Goal: Find contact information: Find contact information

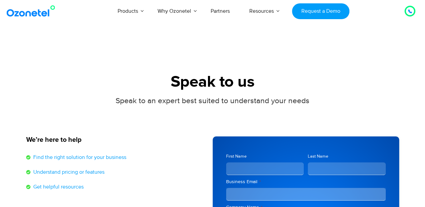
click at [100, 146] on div "We’re here to help" at bounding box center [116, 144] width 180 height 17
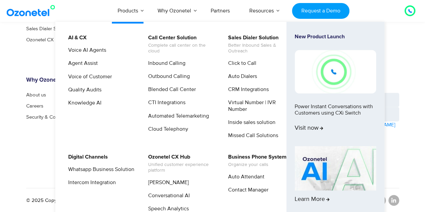
scroll to position [450, 0]
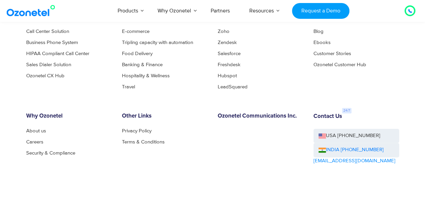
click at [16, 101] on footer "Products Call Center Solution Business Phone System HIPAA Compliant Call Center…" at bounding box center [212, 114] width 425 height 268
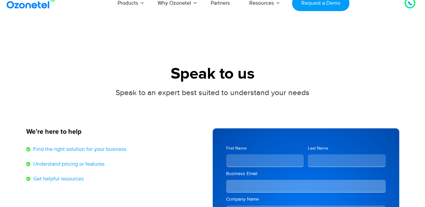
scroll to position [0, 0]
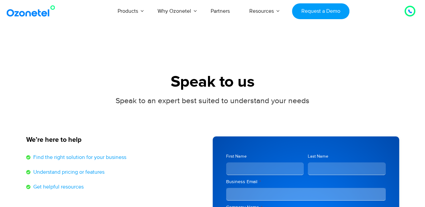
click at [410, 10] on icon at bounding box center [410, 11] width 4 height 4
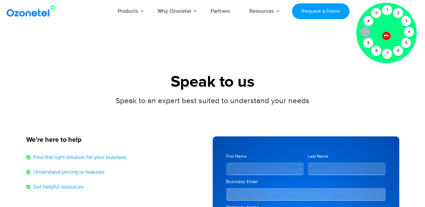
click at [340, 102] on div "Speak to an expert best suited to understand your needs" at bounding box center [212, 100] width 373 height 11
click at [333, 72] on section "Speak to us Speak to an expert best suited to understand your needs We’re here …" at bounding box center [212, 192] width 425 height 312
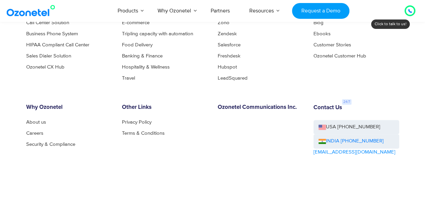
scroll to position [459, 0]
click at [364, 153] on div "Contact Us USA [PHONE_NUMBER] INDIA [PHONE_NUMBER] [EMAIL_ADDRESS][DOMAIN_NAME]" at bounding box center [356, 143] width 96 height 81
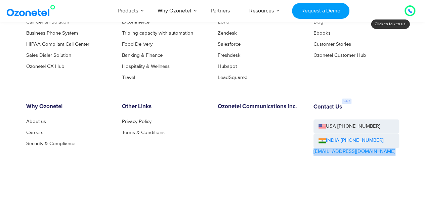
click at [364, 153] on div "Contact Us USA [PHONE_NUMBER] INDIA [PHONE_NUMBER] [EMAIL_ADDRESS][DOMAIN_NAME]" at bounding box center [356, 143] width 96 height 81
copy div "[EMAIL_ADDRESS][DOMAIN_NAME]"
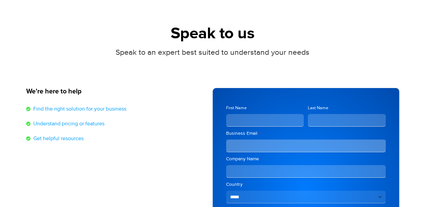
scroll to position [49, 0]
